Goal: Check status: Check status

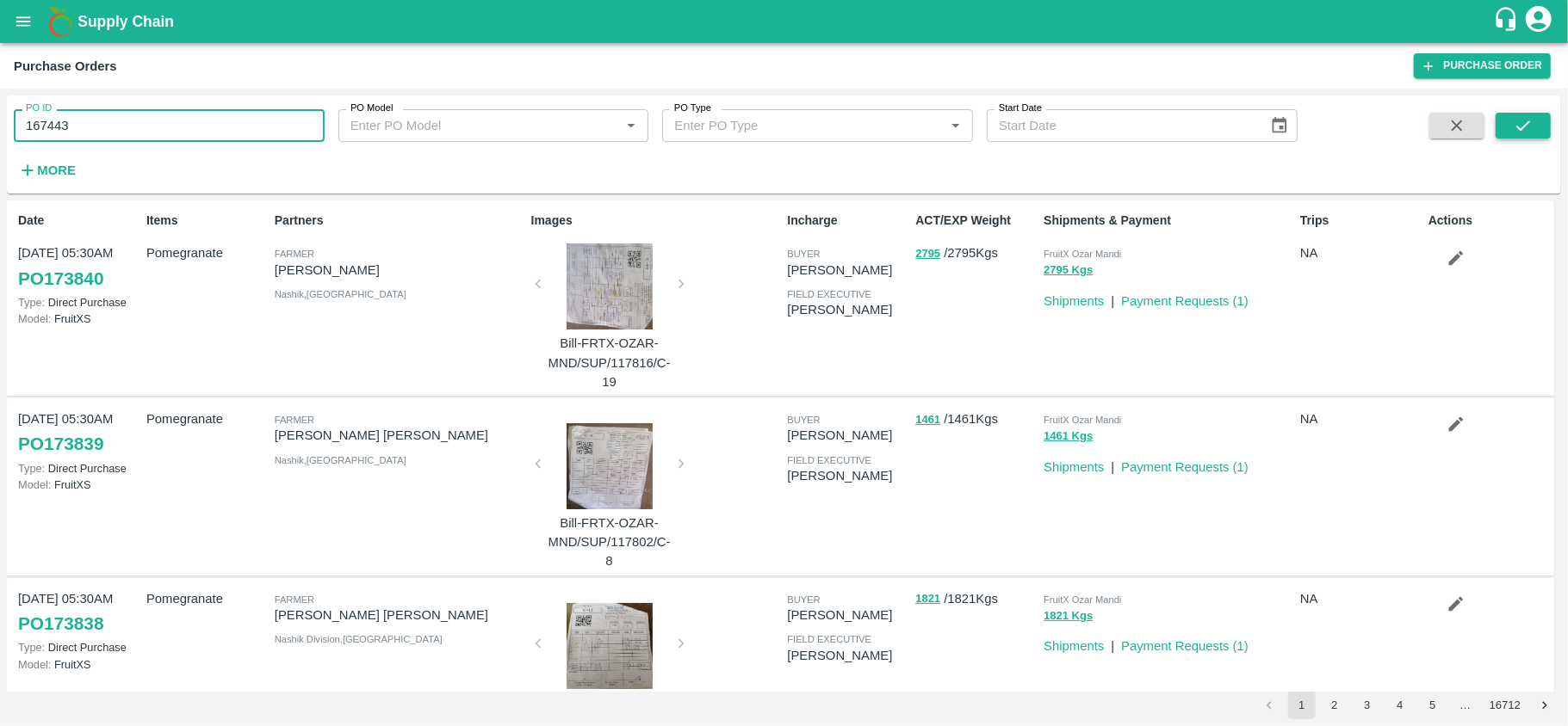
click at [1505, 131] on button "submit" at bounding box center [1523, 125] width 56 height 25
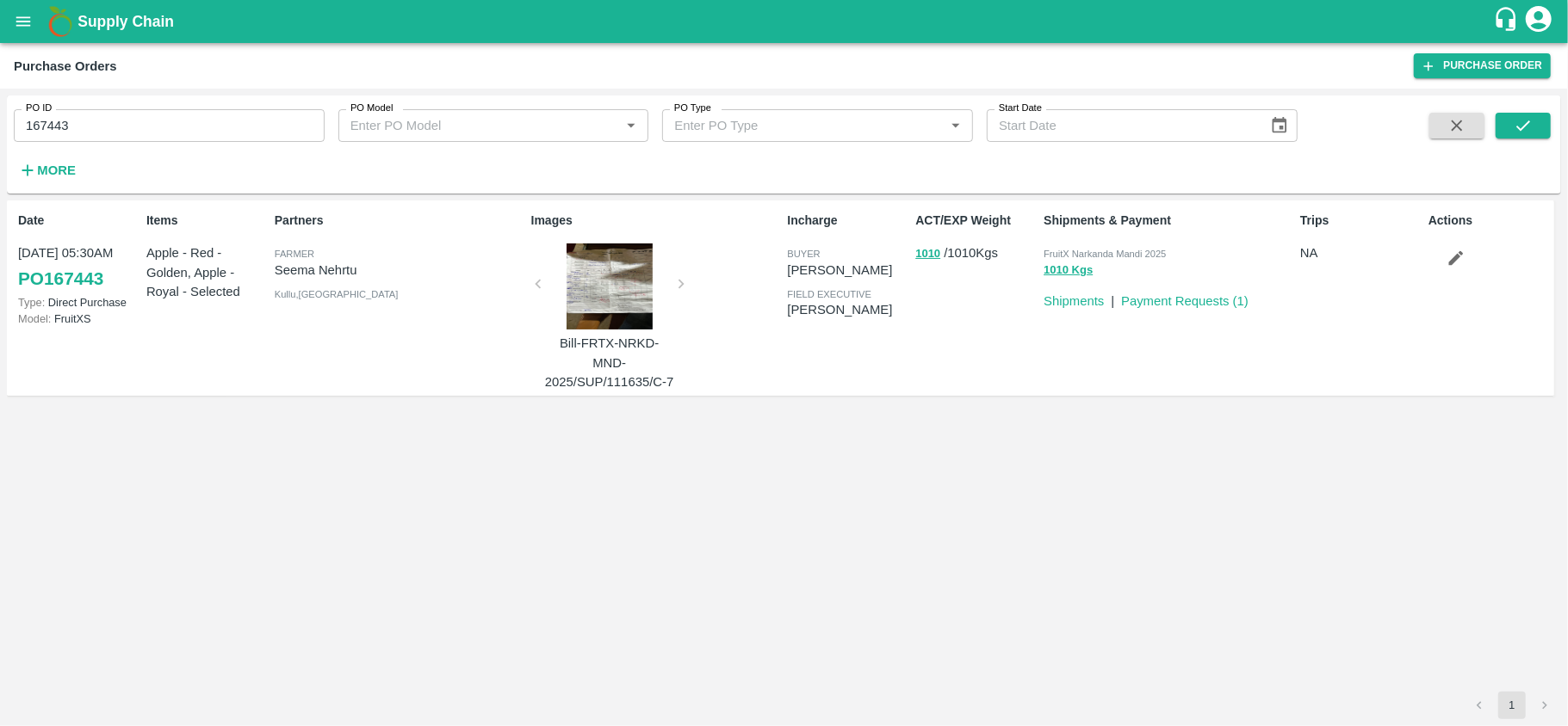
click at [606, 299] on div at bounding box center [609, 286] width 129 height 86
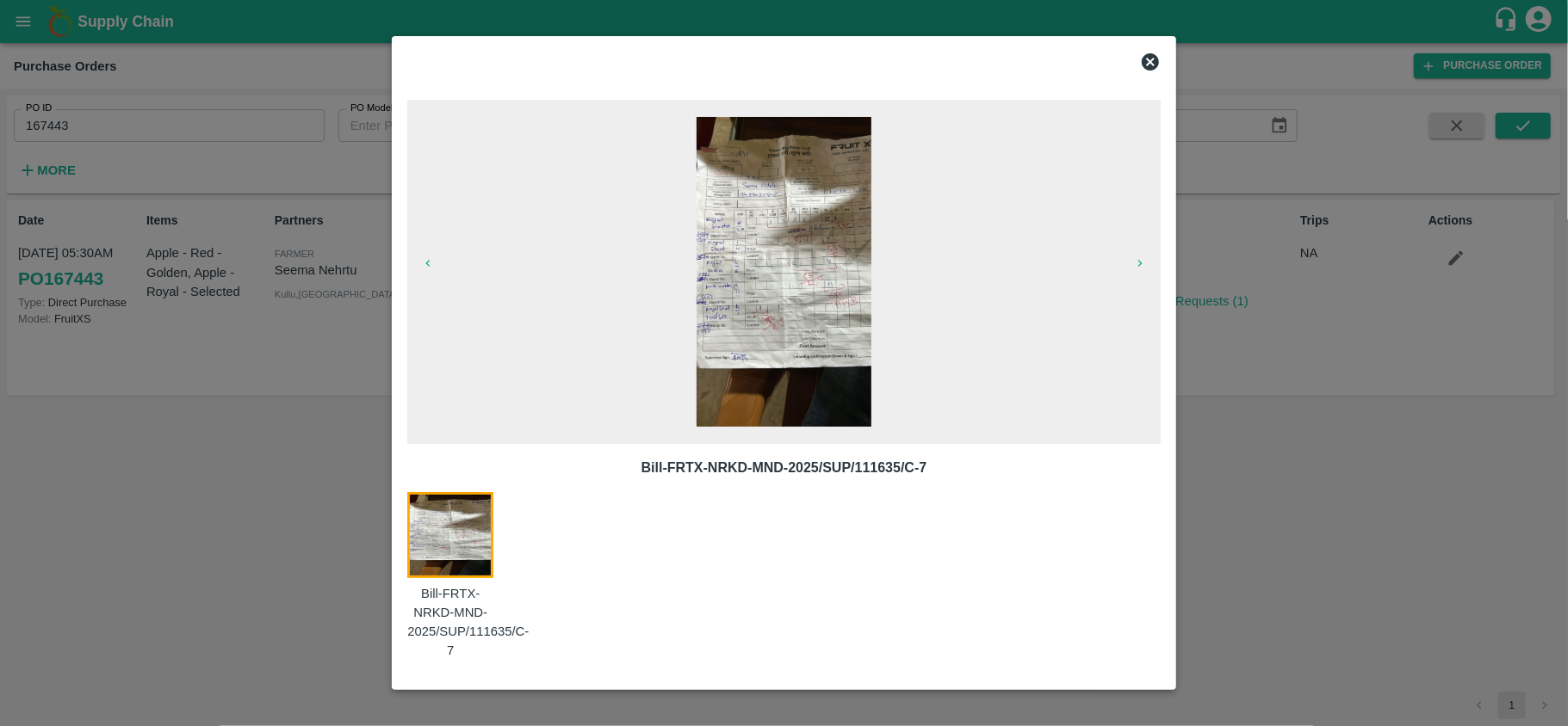
click at [854, 255] on img at bounding box center [783, 271] width 174 height 310
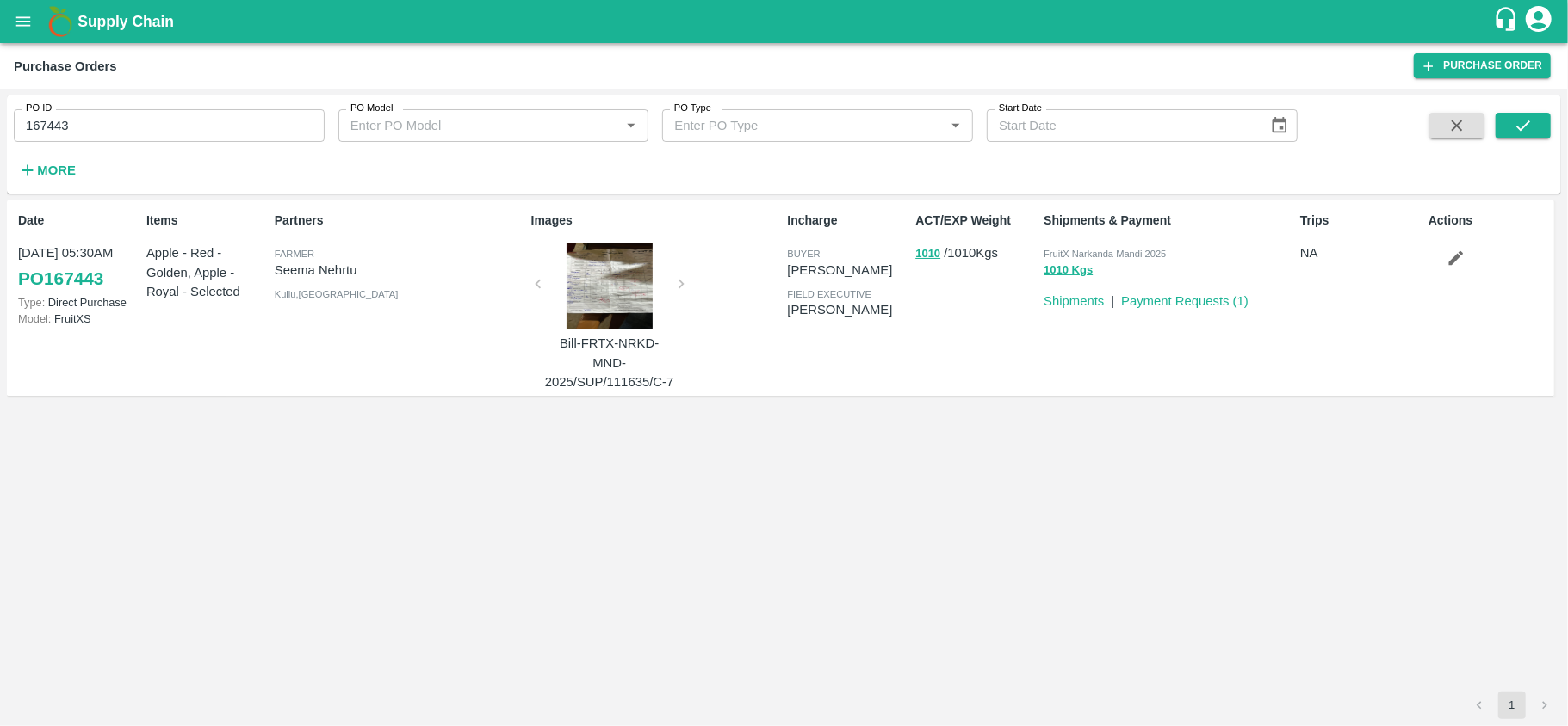
click at [71, 121] on input "167443" at bounding box center [170, 125] width 311 height 33
paste input "text"
type input "169476"
click at [1519, 119] on icon "submit" at bounding box center [1523, 125] width 19 height 19
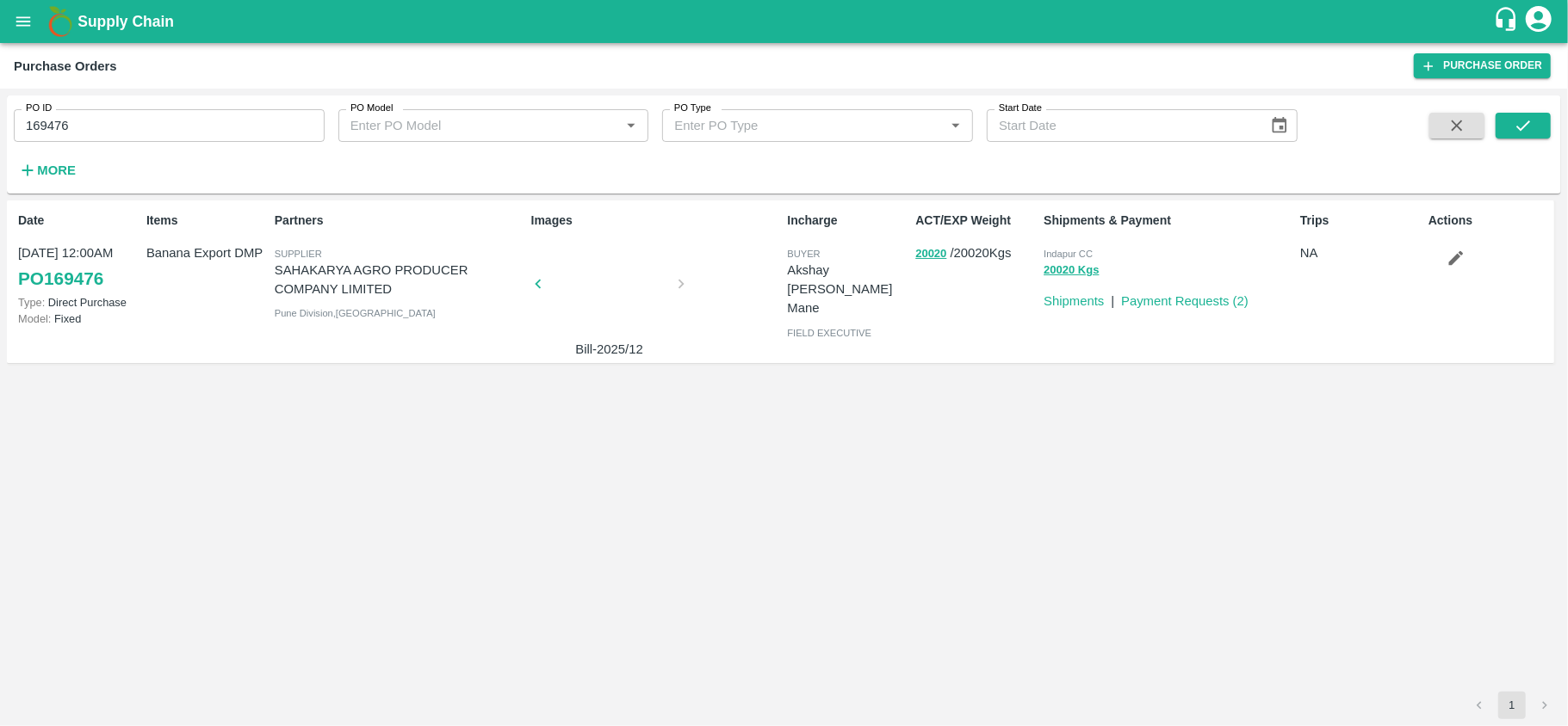
click at [96, 121] on input "169476" at bounding box center [170, 125] width 311 height 33
paste input "text"
type input "168427"
click at [1532, 141] on span at bounding box center [1523, 148] width 56 height 71
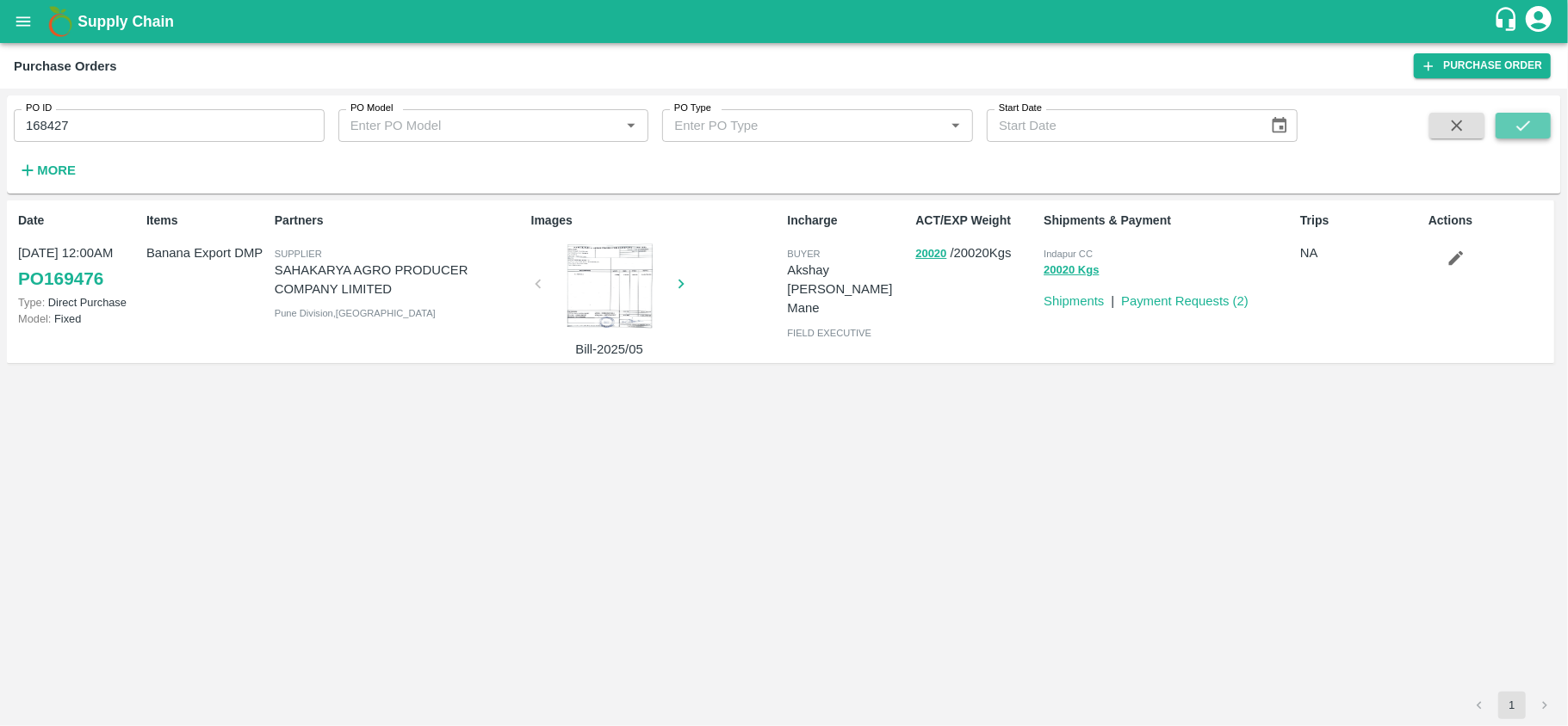
click at [1532, 138] on button "submit" at bounding box center [1523, 125] width 56 height 25
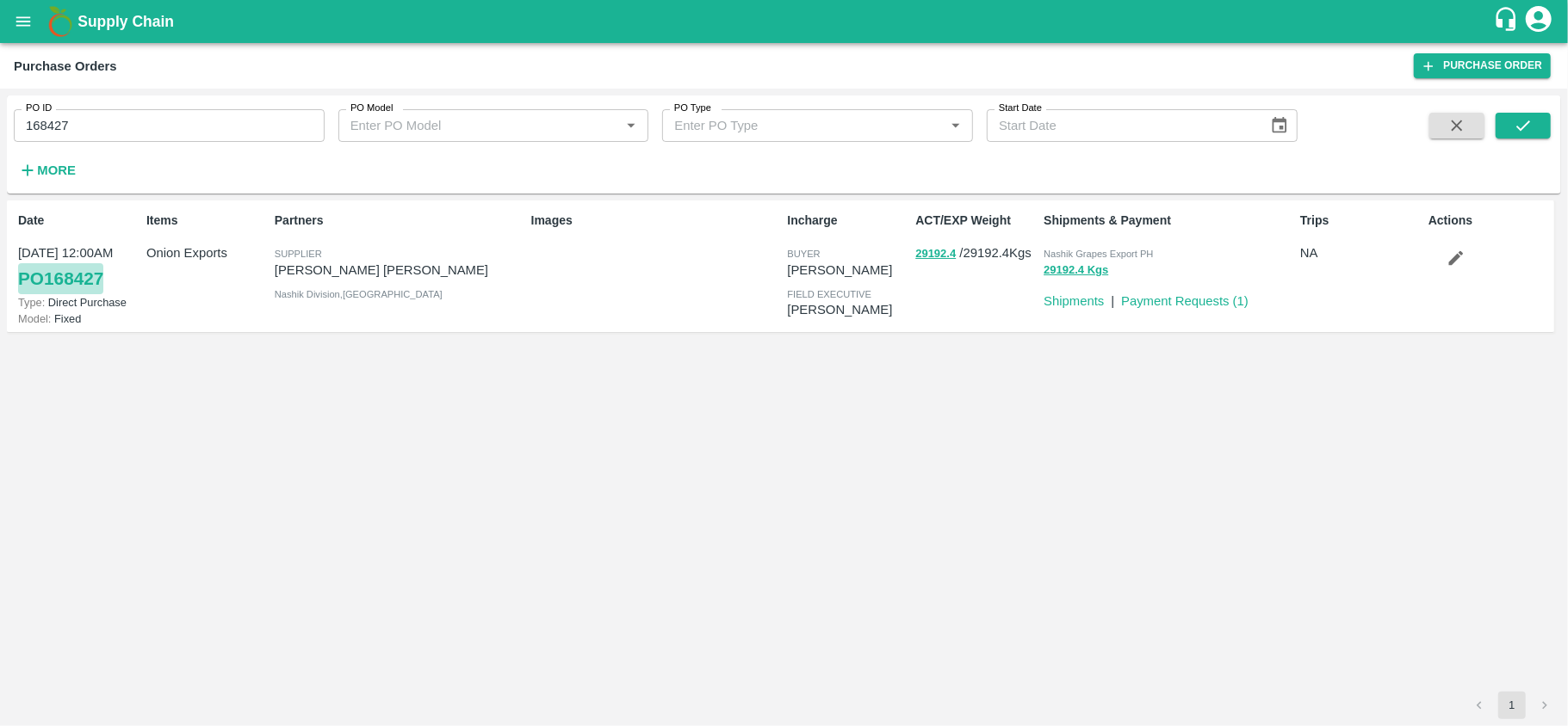
click at [69, 283] on link "PO 168427" at bounding box center [60, 279] width 85 height 31
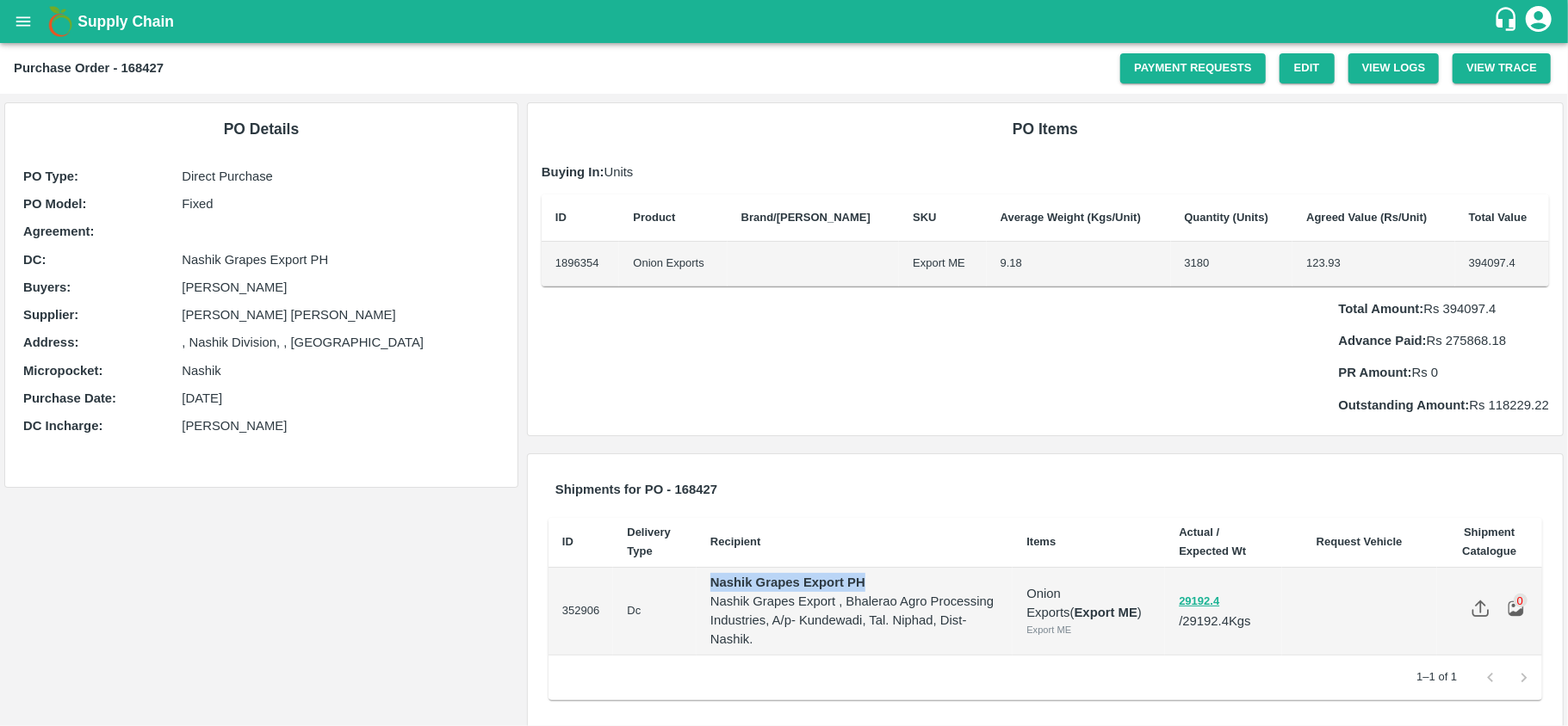
drag, startPoint x: 711, startPoint y: 576, endPoint x: 877, endPoint y: 583, distance: 166.1
click at [877, 583] on p "Nashik Grapes Export PH" at bounding box center [854, 583] width 288 height 19
copy strong "Nashik Grapes Export PH"
click at [31, 17] on icon "open drawer" at bounding box center [24, 22] width 19 height 19
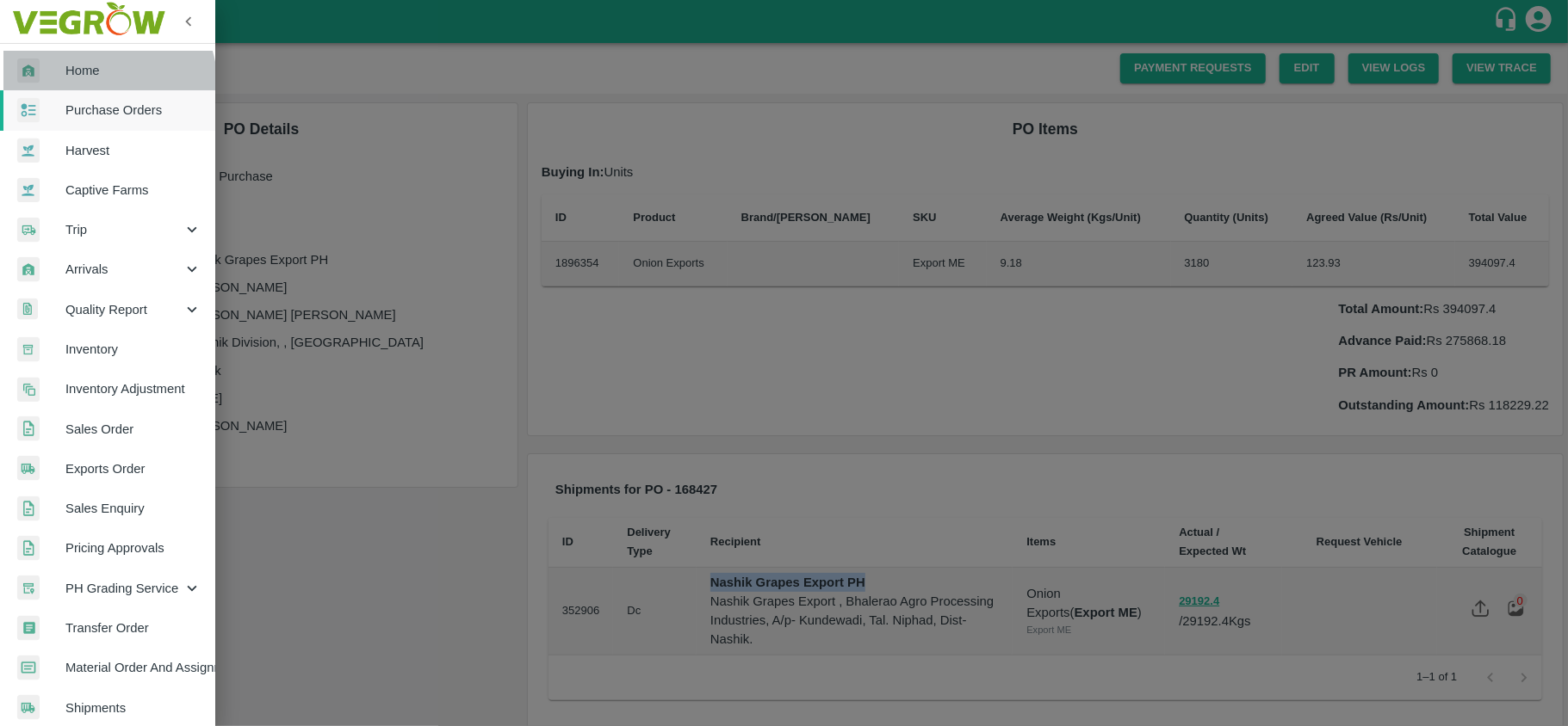
click at [84, 88] on link "Home" at bounding box center [107, 71] width 216 height 40
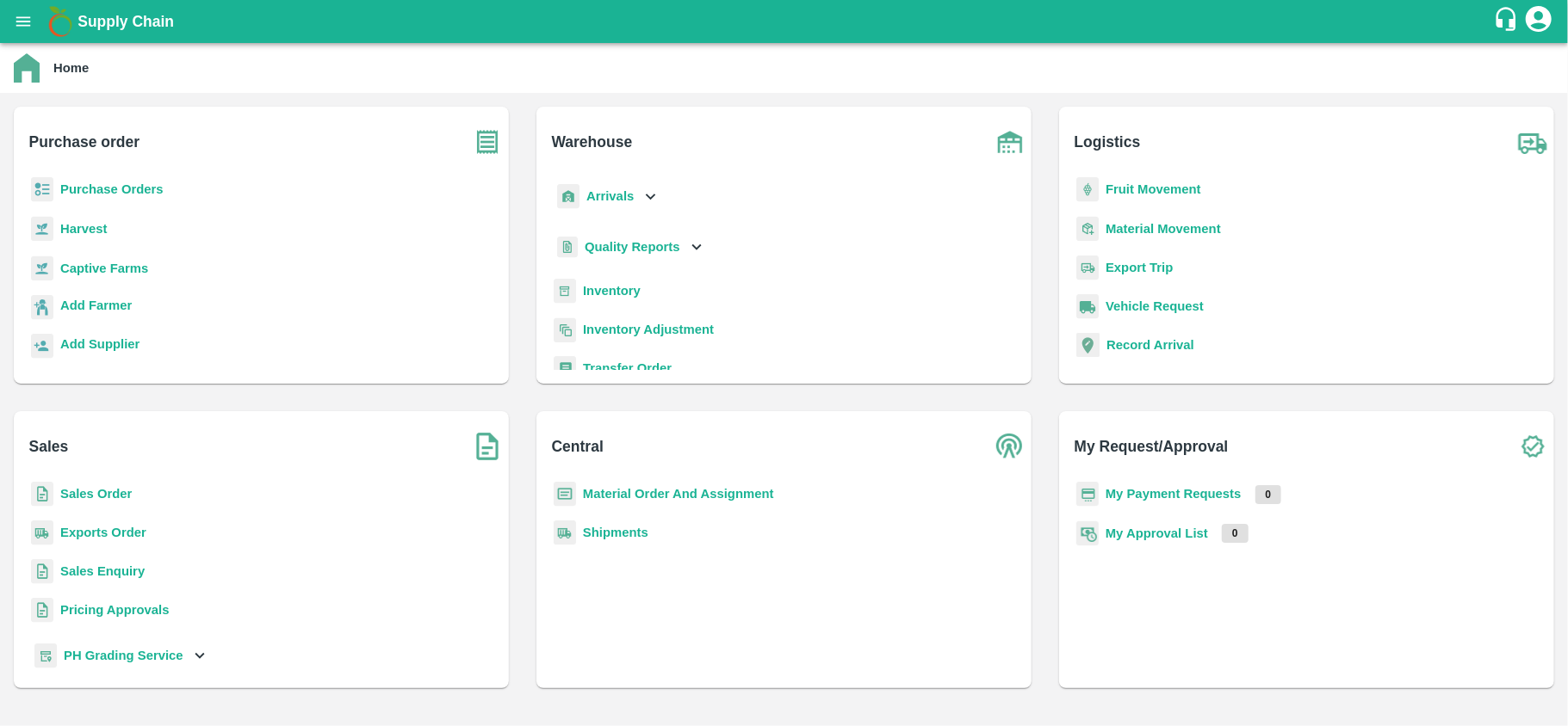
click at [94, 487] on b "Sales Order" at bounding box center [96, 493] width 72 height 14
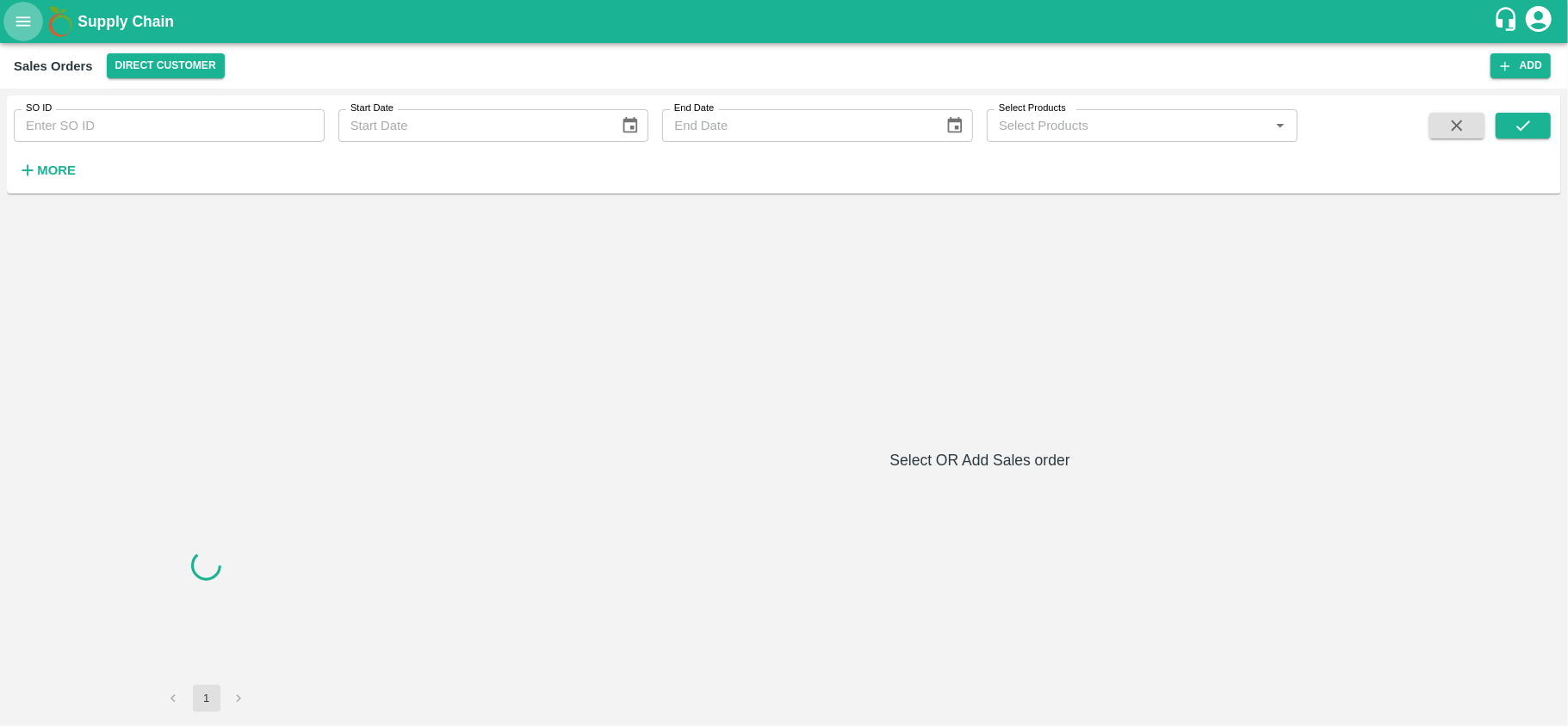
click at [10, 18] on button "open drawer" at bounding box center [24, 22] width 40 height 40
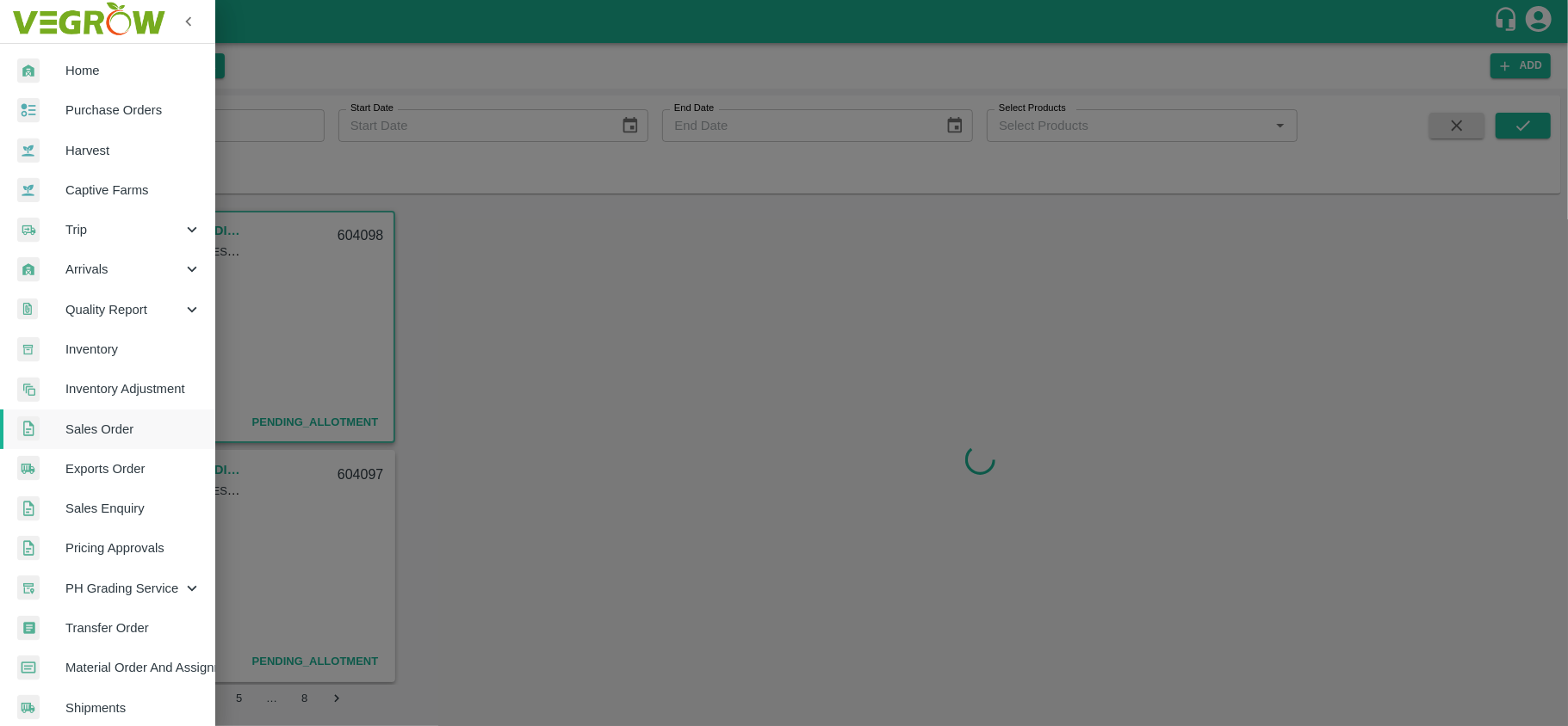
click at [84, 118] on span "Purchase Orders" at bounding box center [133, 110] width 136 height 19
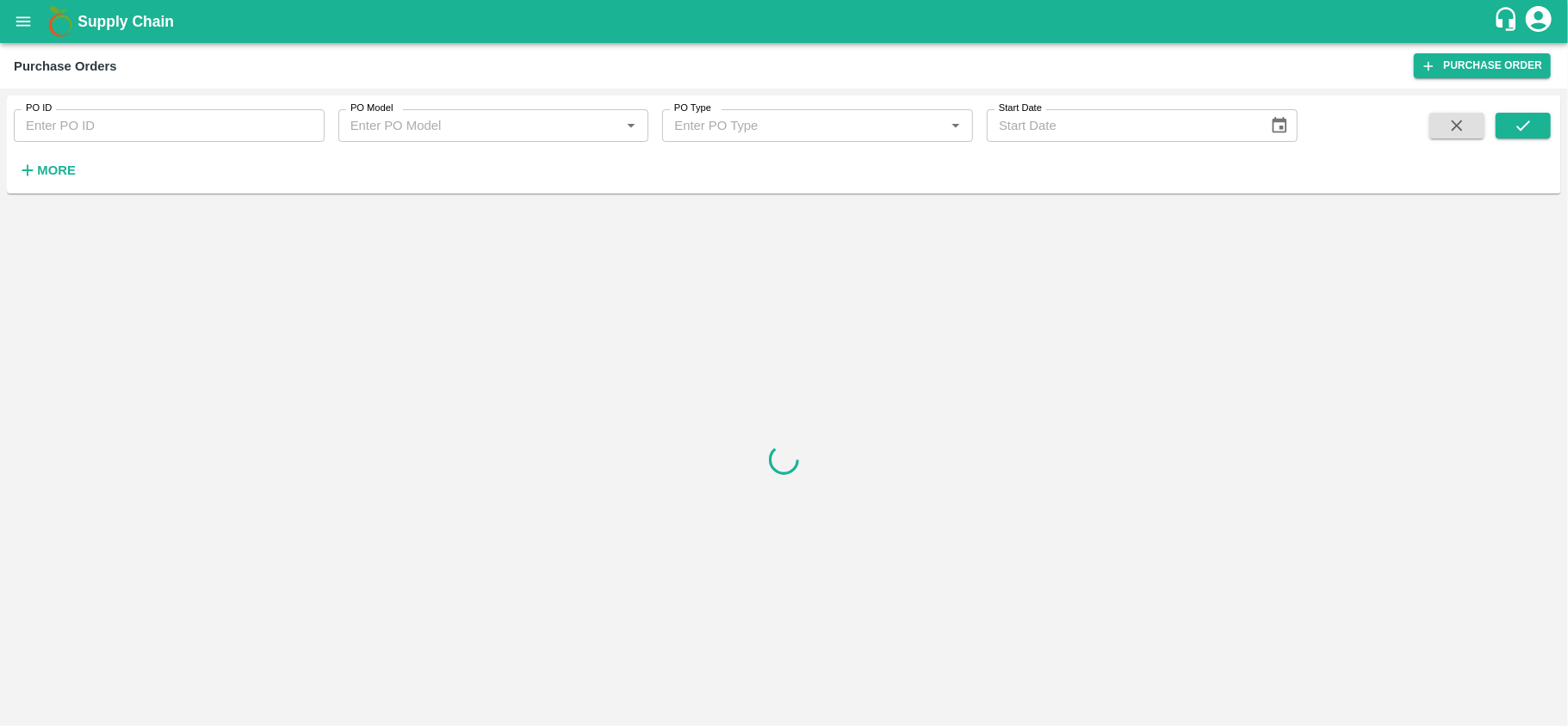
click at [106, 115] on input "PO ID" at bounding box center [170, 125] width 311 height 33
paste input "170393"
type input "170393"
click at [1533, 122] on button "submit" at bounding box center [1523, 125] width 56 height 25
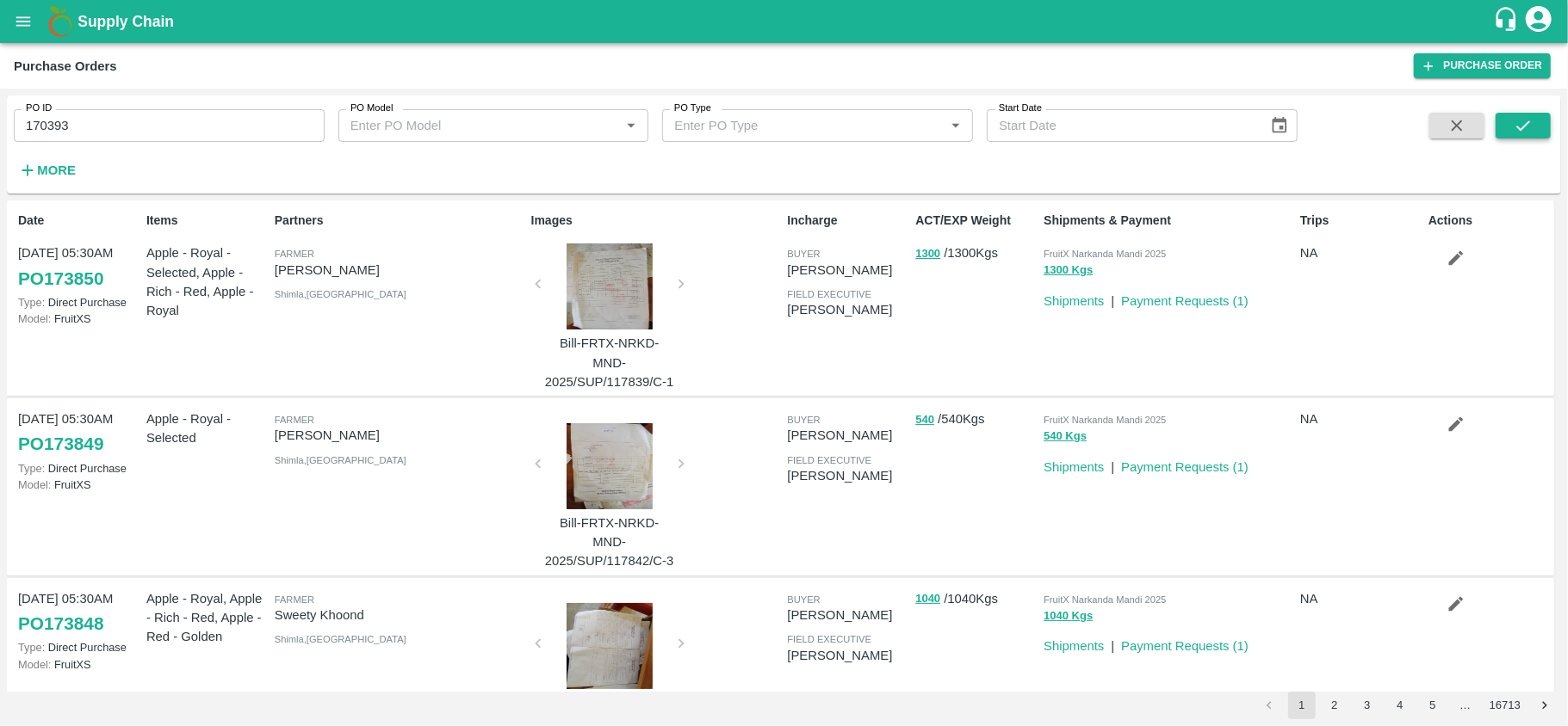
click at [1510, 128] on button "submit" at bounding box center [1523, 125] width 56 height 25
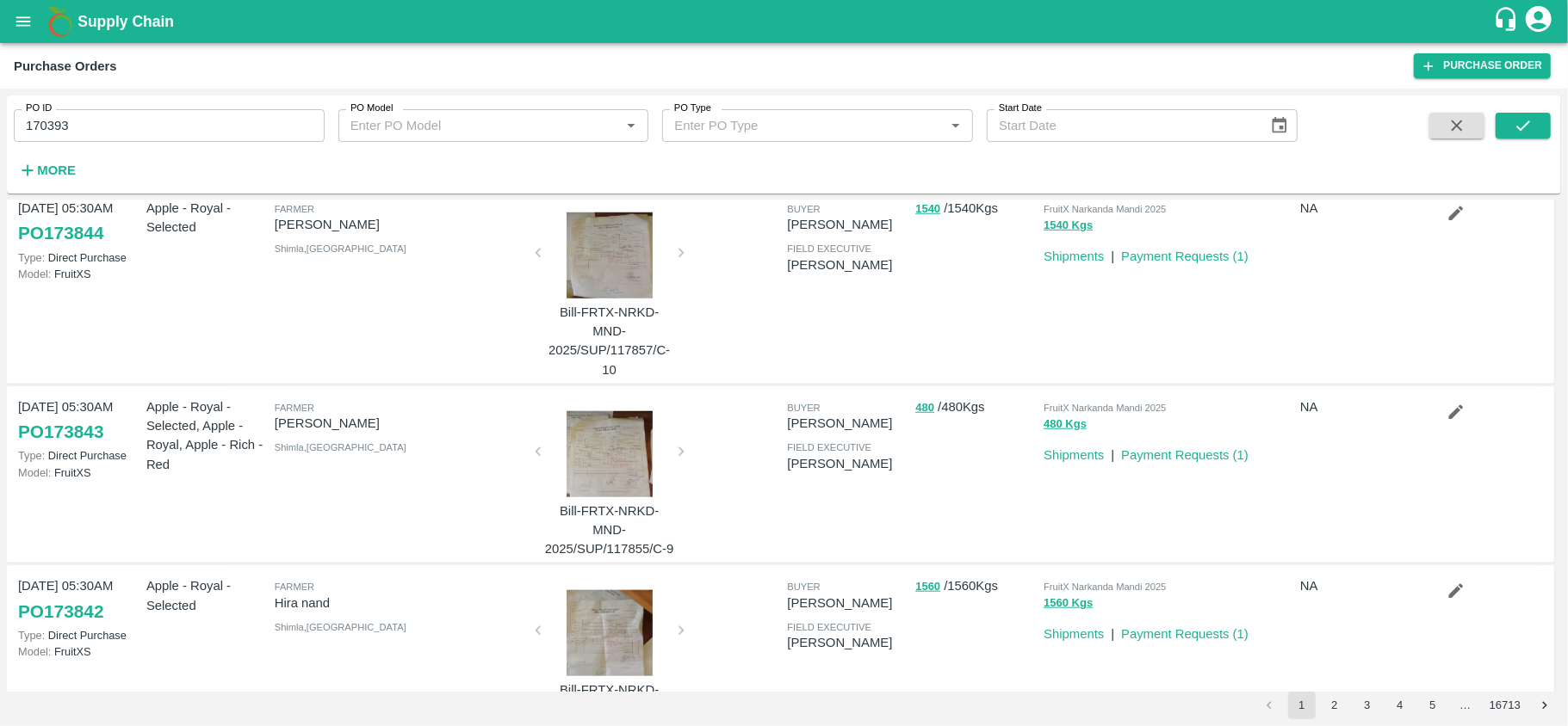
scroll to position [1416, 0]
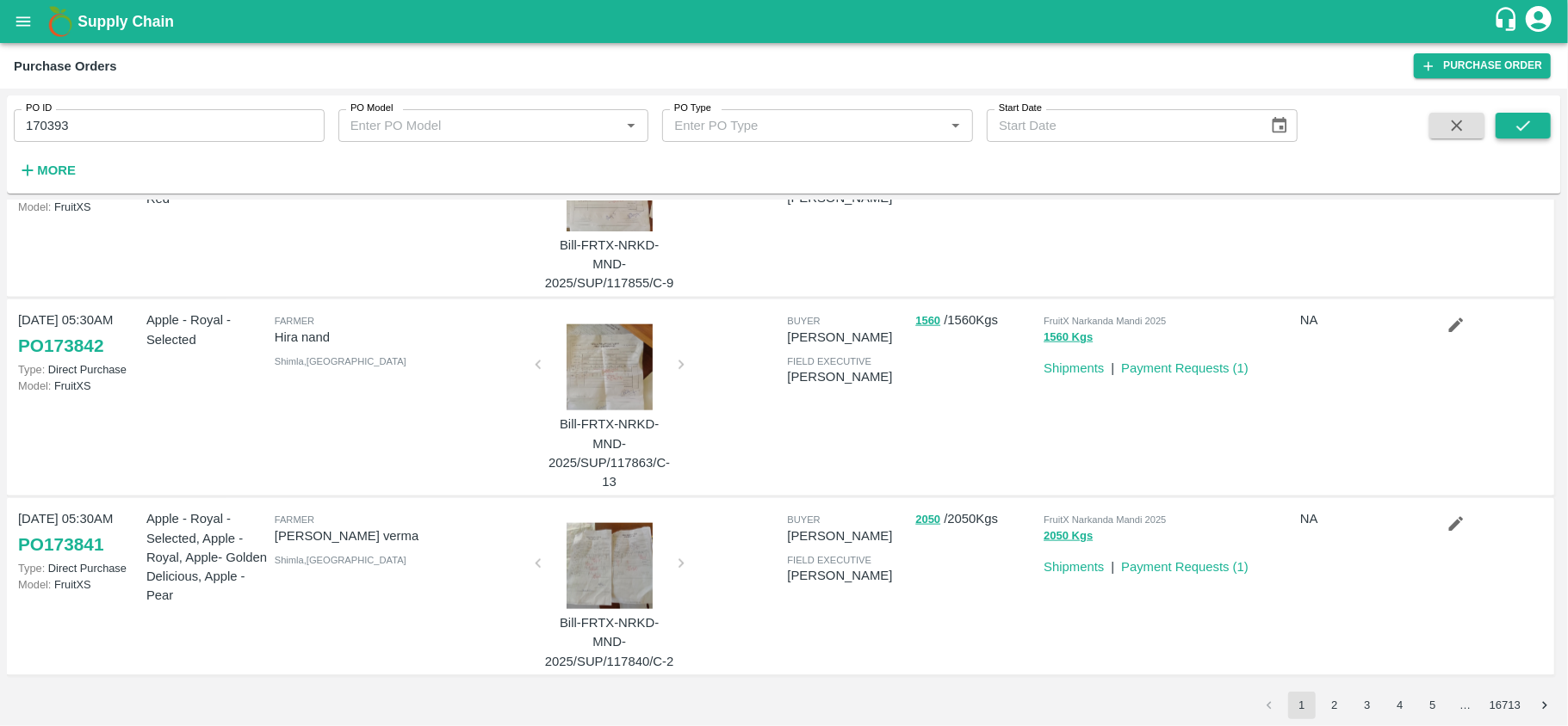
click at [1530, 135] on icon "submit" at bounding box center [1523, 125] width 19 height 19
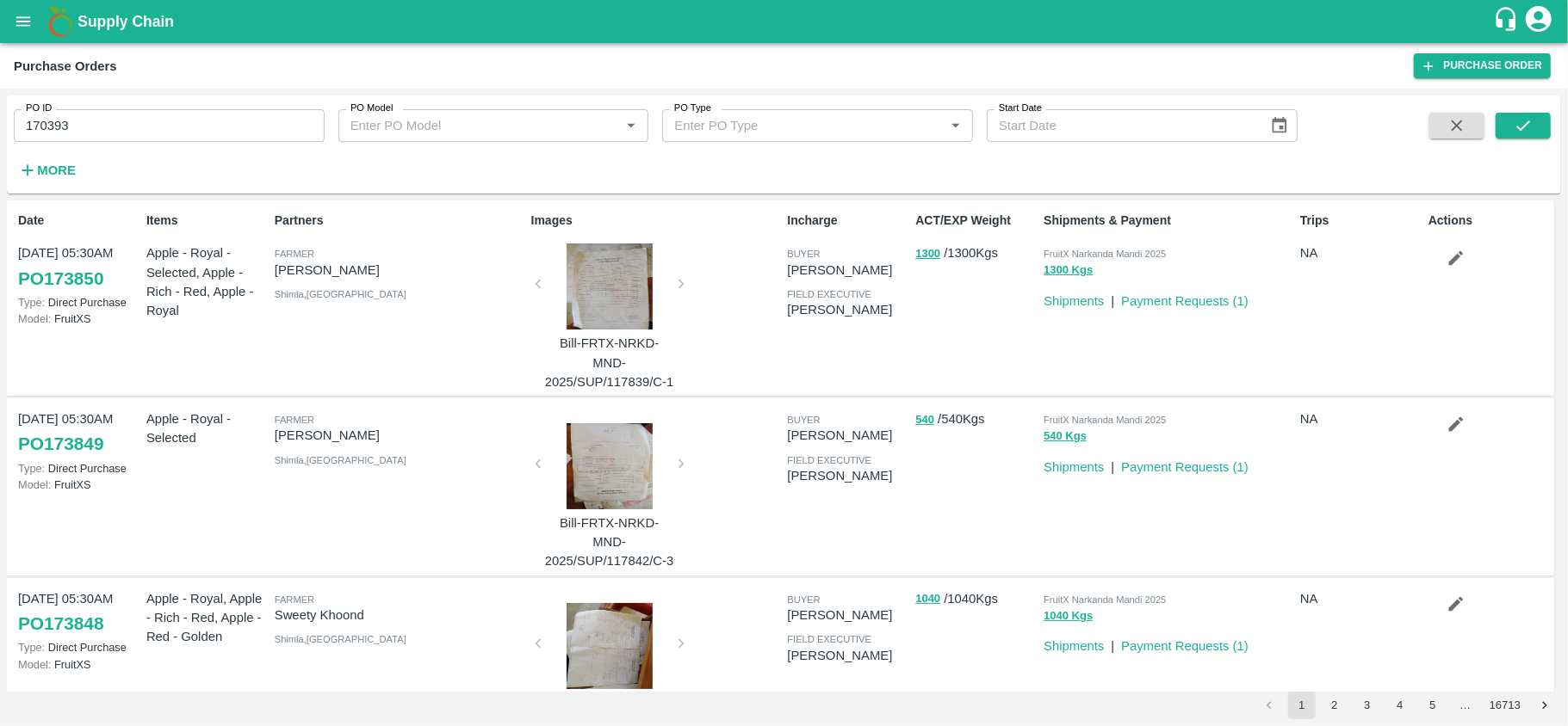
click at [150, 117] on input "170393" at bounding box center [170, 125] width 311 height 33
type input "170392"
click at [1524, 128] on icon "submit" at bounding box center [1523, 125] width 19 height 19
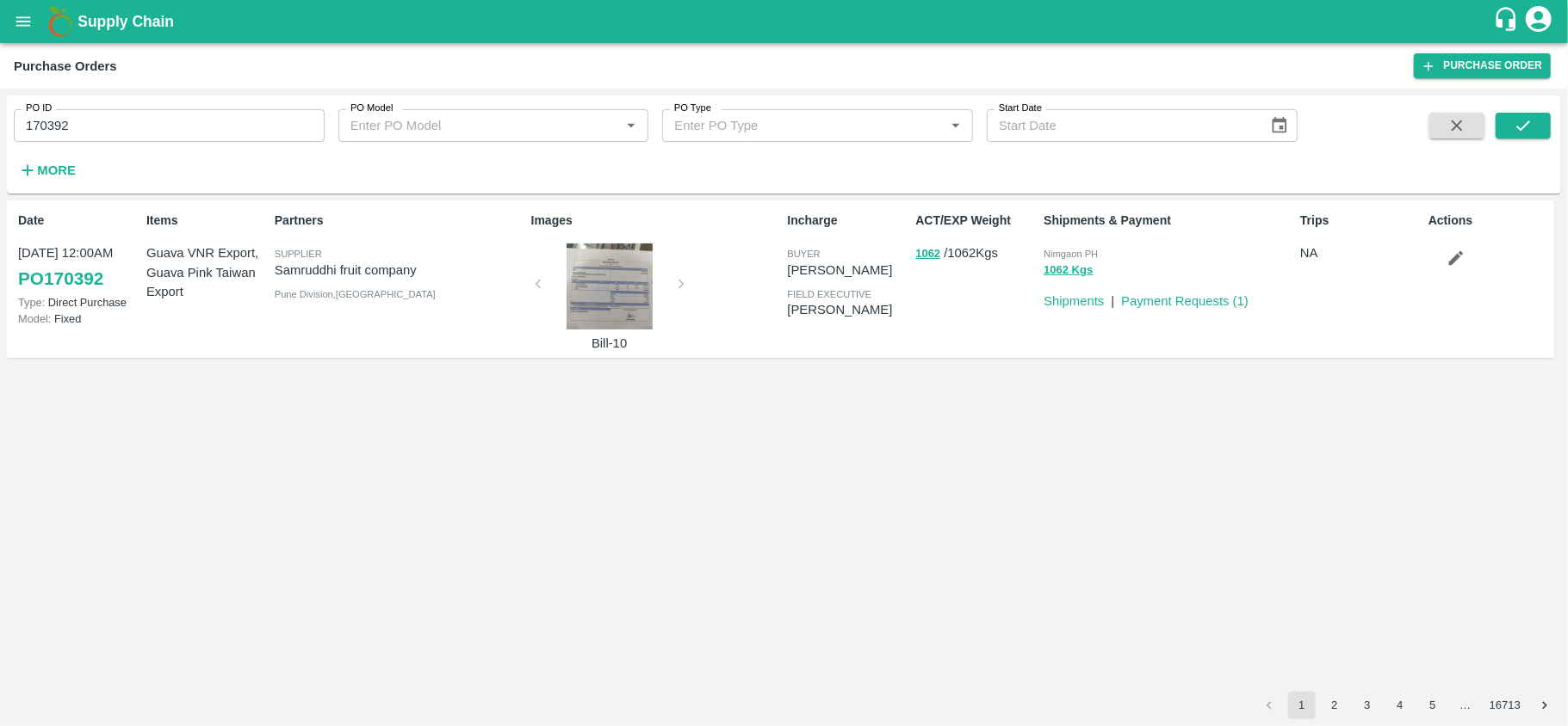
click at [87, 256] on p "19 Aug, 12:00AM" at bounding box center [78, 253] width 121 height 19
click at [76, 270] on link "PO 170392" at bounding box center [60, 279] width 85 height 31
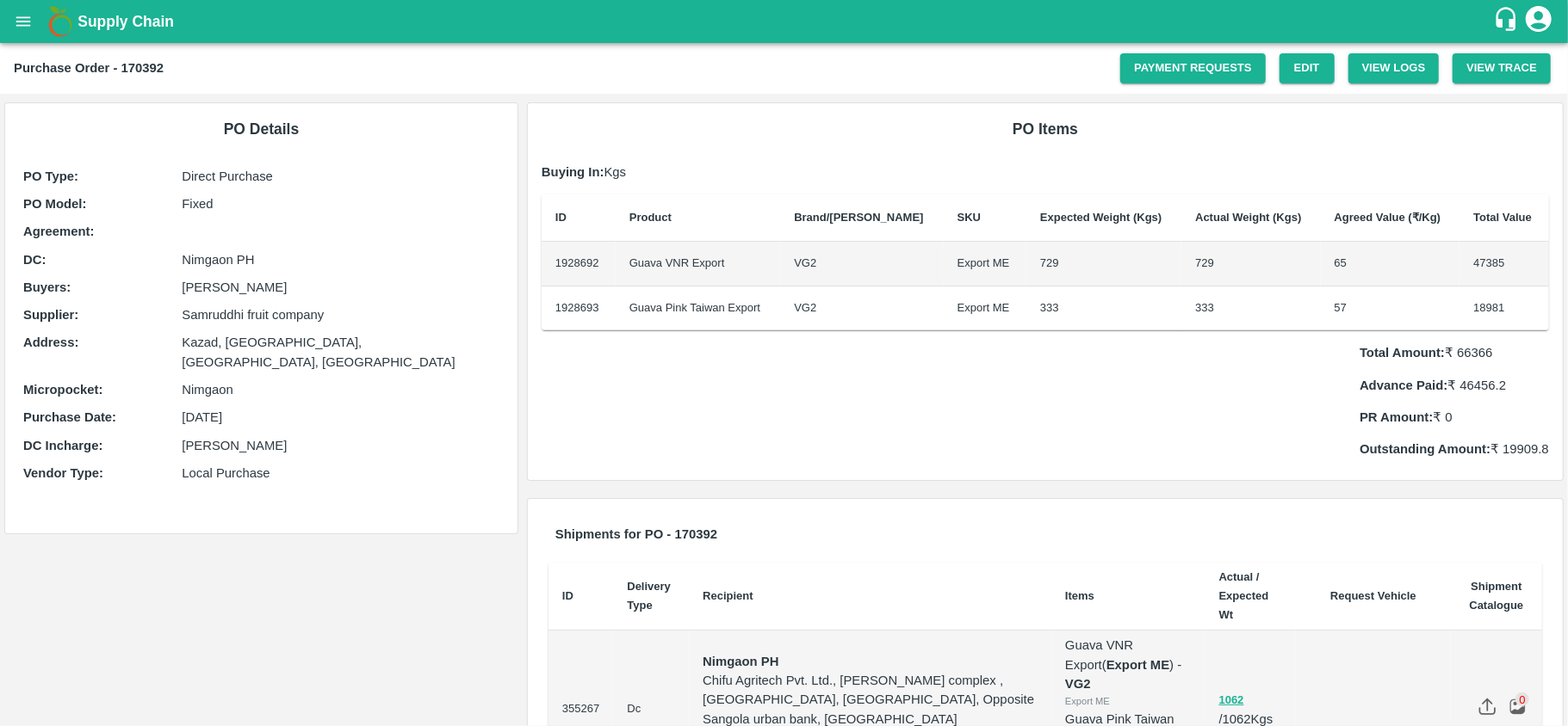
click at [735, 655] on strong "Nimgaon PH" at bounding box center [740, 662] width 75 height 14
copy strong "Nimgaon PH"
